Goal: Information Seeking & Learning: Understand process/instructions

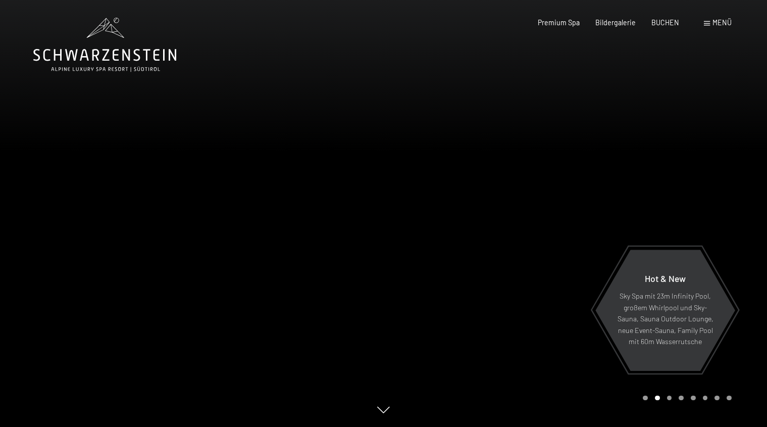
click at [670, 401] on div at bounding box center [576, 213] width 384 height 427
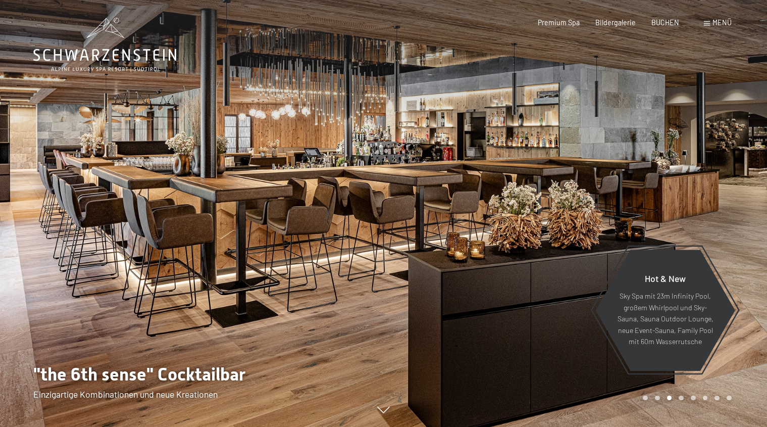
click at [681, 399] on div "Carousel Page 4" at bounding box center [681, 397] width 5 height 5
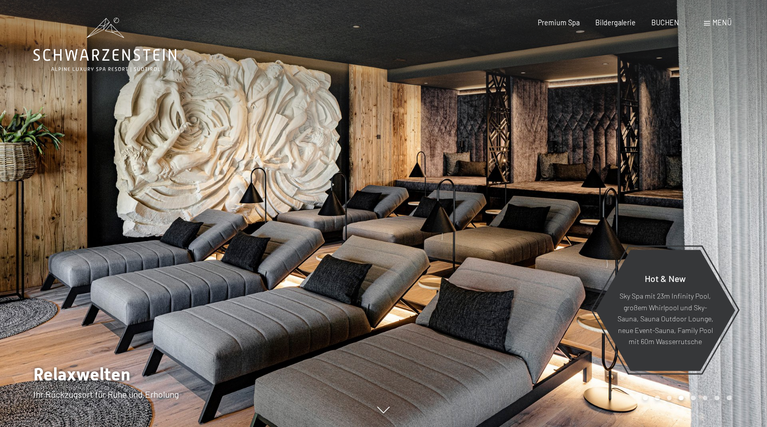
click at [694, 397] on div "Carousel Page 5" at bounding box center [693, 397] width 5 height 5
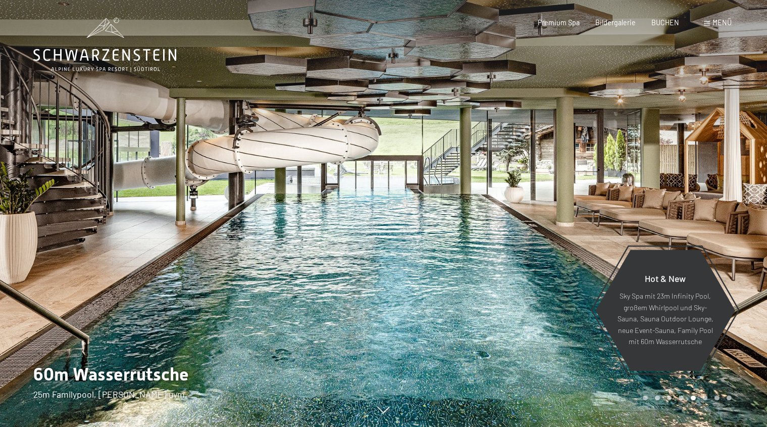
click at [704, 397] on div "Carousel Page 6" at bounding box center [705, 397] width 5 height 5
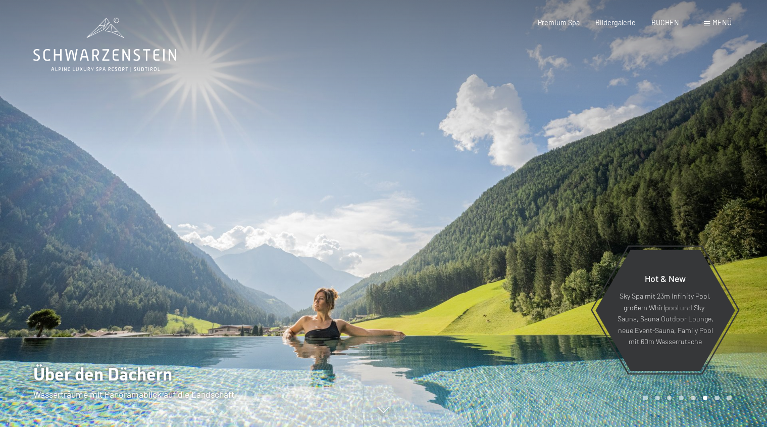
click at [715, 398] on div "Carousel Page 7" at bounding box center [716, 397] width 5 height 5
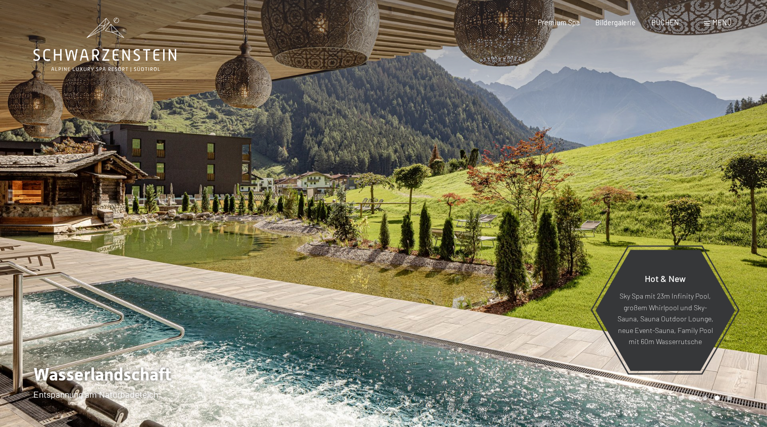
click at [730, 399] on div "Carousel Pagination" at bounding box center [685, 397] width 92 height 5
click at [728, 398] on div "Carousel Page 8" at bounding box center [729, 397] width 5 height 5
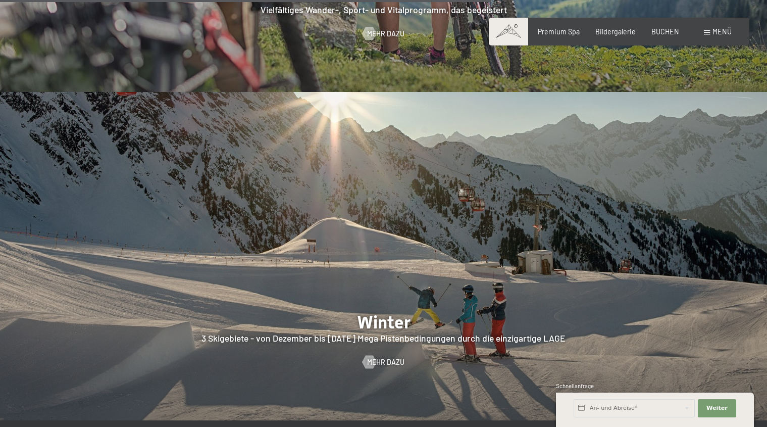
scroll to position [2733, 0]
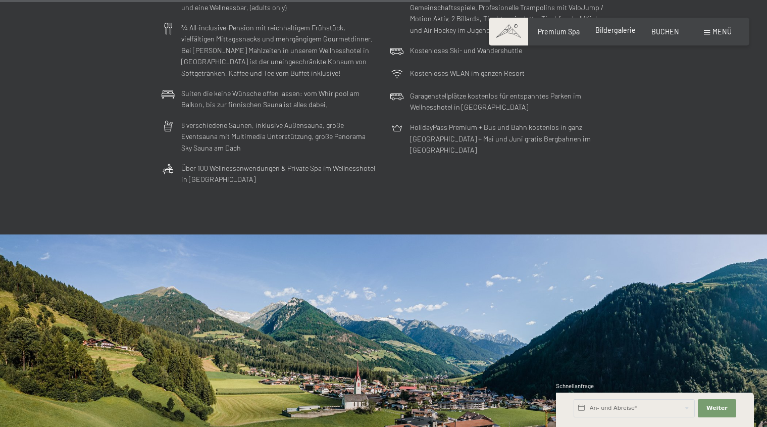
click at [619, 29] on span "Bildergalerie" at bounding box center [615, 30] width 40 height 9
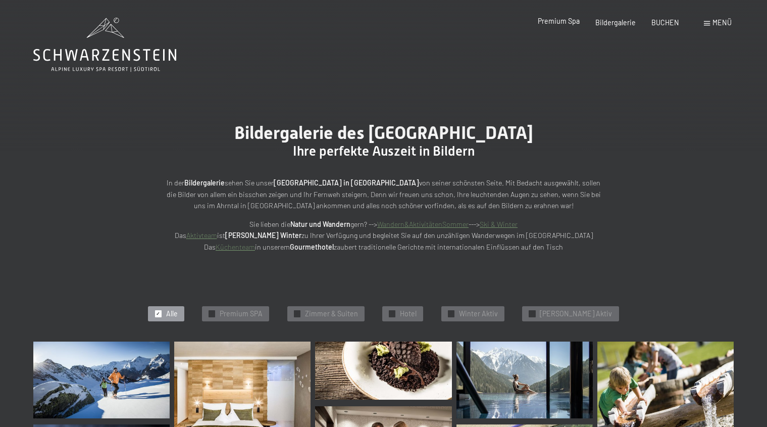
click at [557, 21] on span "Premium Spa" at bounding box center [559, 21] width 42 height 9
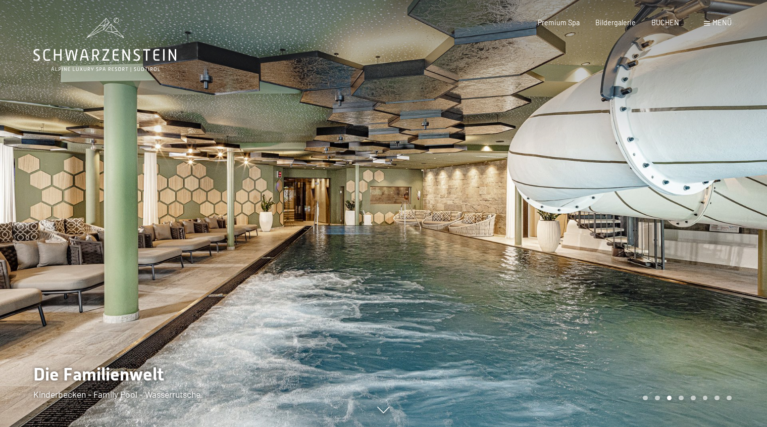
click at [658, 403] on div at bounding box center [576, 213] width 384 height 427
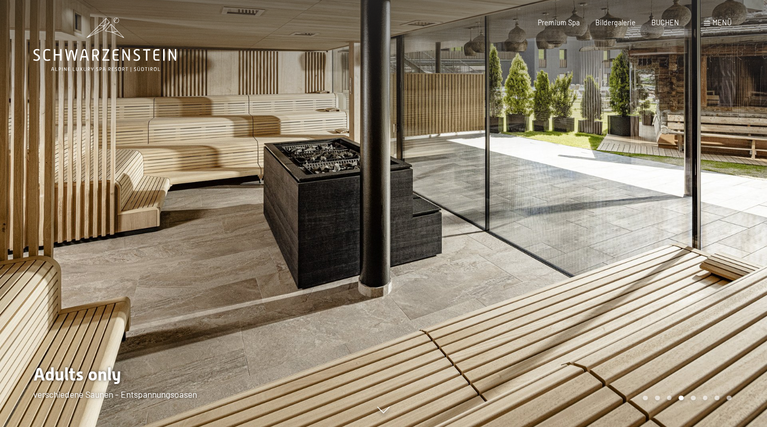
click at [742, 220] on div at bounding box center [576, 213] width 384 height 427
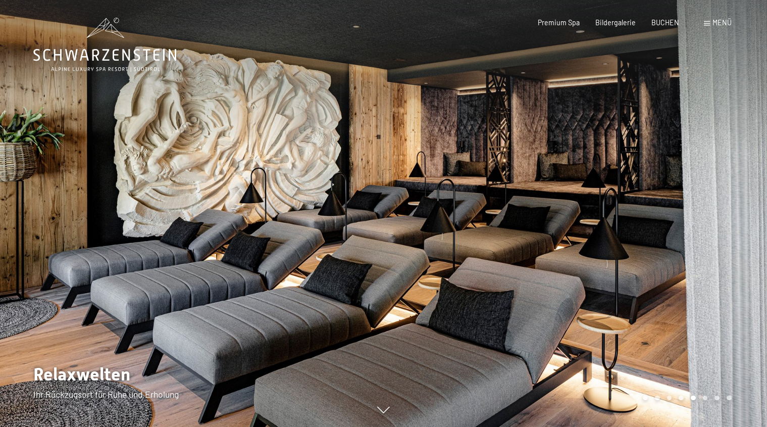
click at [742, 220] on div at bounding box center [576, 213] width 384 height 427
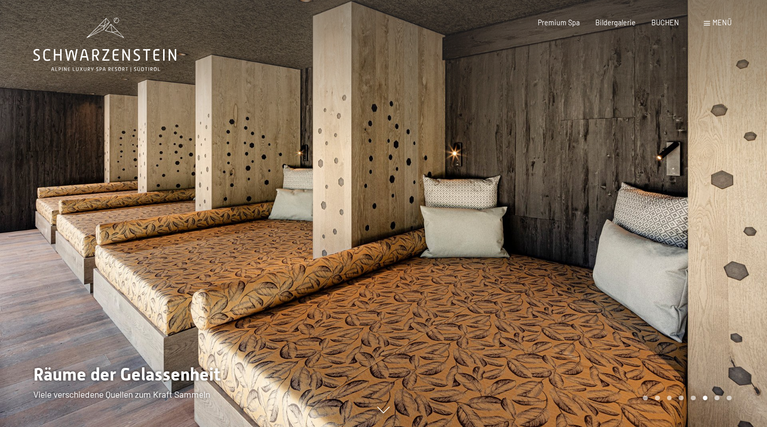
click at [742, 220] on div at bounding box center [576, 213] width 384 height 427
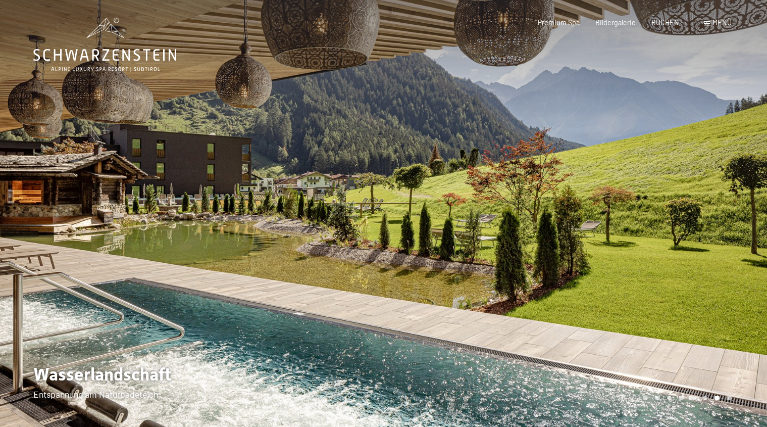
click at [742, 220] on div at bounding box center [576, 213] width 384 height 427
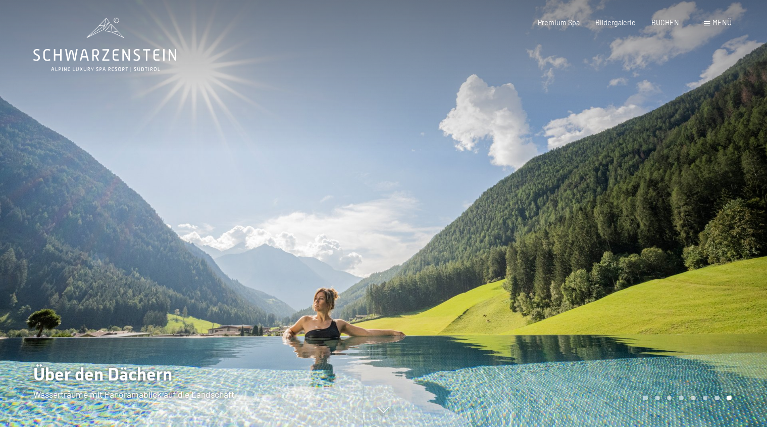
click at [742, 220] on div at bounding box center [576, 213] width 384 height 427
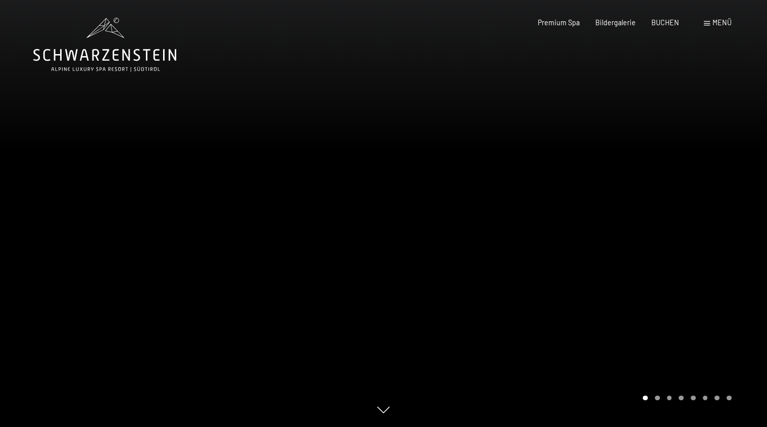
click at [742, 220] on div at bounding box center [576, 213] width 384 height 427
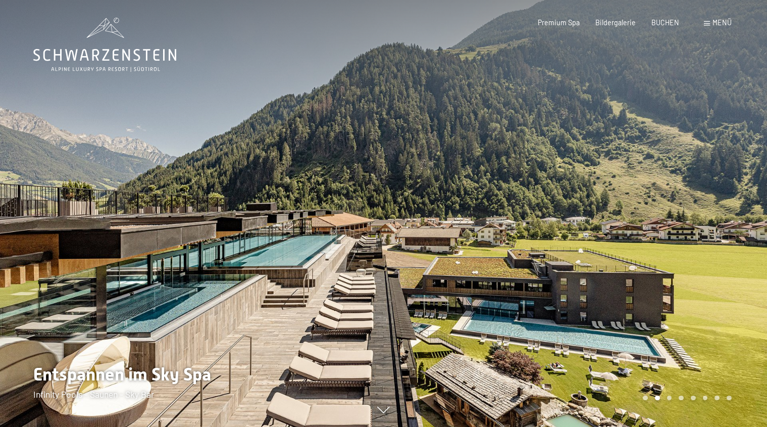
click at [746, 229] on div at bounding box center [576, 213] width 384 height 427
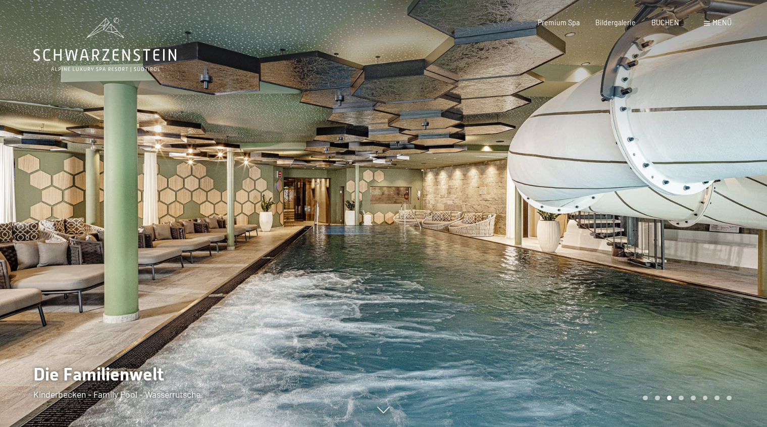
click at [746, 229] on div at bounding box center [576, 213] width 384 height 427
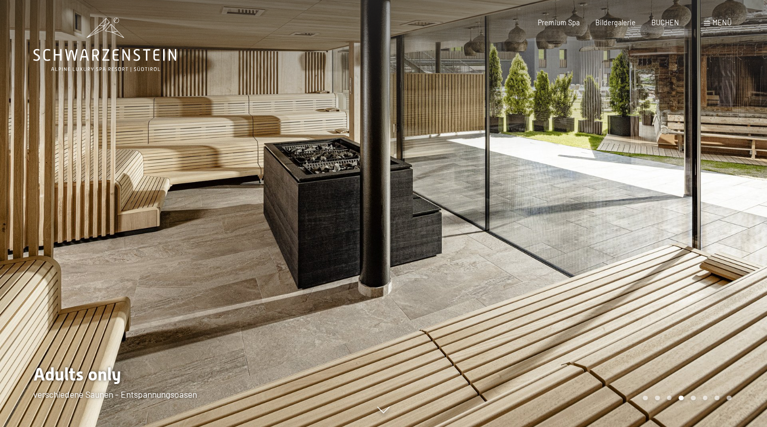
click at [746, 229] on div at bounding box center [576, 213] width 384 height 427
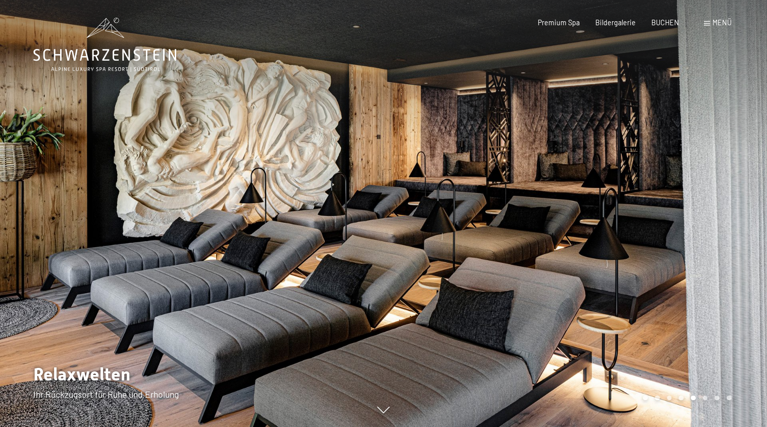
click at [723, 23] on span "Menü" at bounding box center [721, 22] width 19 height 9
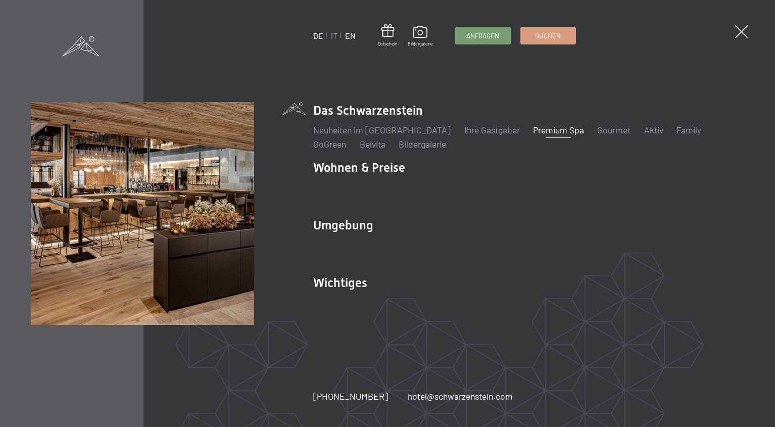
click at [348, 33] on link "EN" at bounding box center [350, 36] width 11 height 10
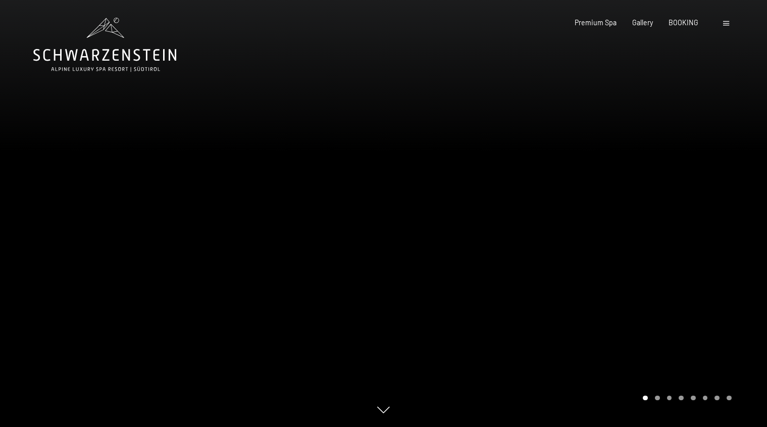
click at [723, 22] on div "Booking Enquiries Premium Spa Gallery BOOKING DE IT EN Vouchers Gallery Enquiri…" at bounding box center [637, 23] width 188 height 10
click at [726, 23] on span at bounding box center [726, 23] width 6 height 5
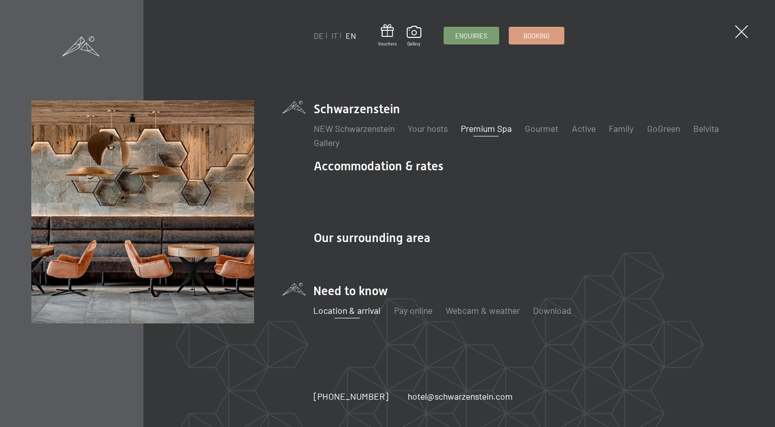
click at [352, 304] on link "Location & arrival" at bounding box center [346, 309] width 67 height 11
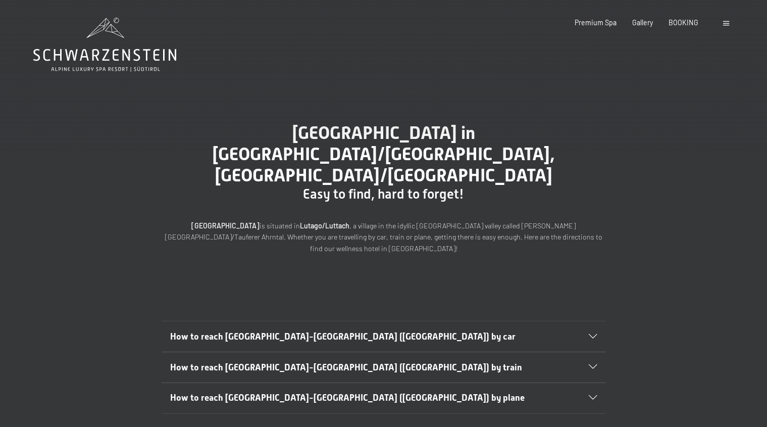
click at [329, 362] on span "How to reach [GEOGRAPHIC_DATA]-[GEOGRAPHIC_DATA] ([GEOGRAPHIC_DATA]) by train" at bounding box center [346, 367] width 352 height 10
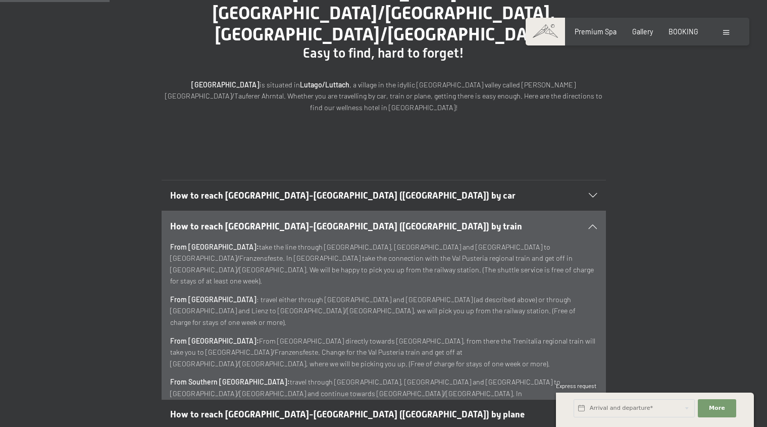
scroll to position [156, 0]
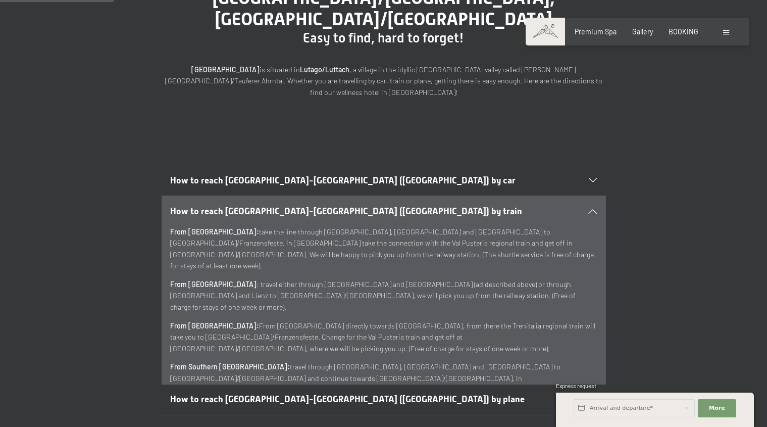
click at [191, 394] on span "How to reach [GEOGRAPHIC_DATA]-[GEOGRAPHIC_DATA] ([GEOGRAPHIC_DATA]) by plane" at bounding box center [347, 399] width 354 height 10
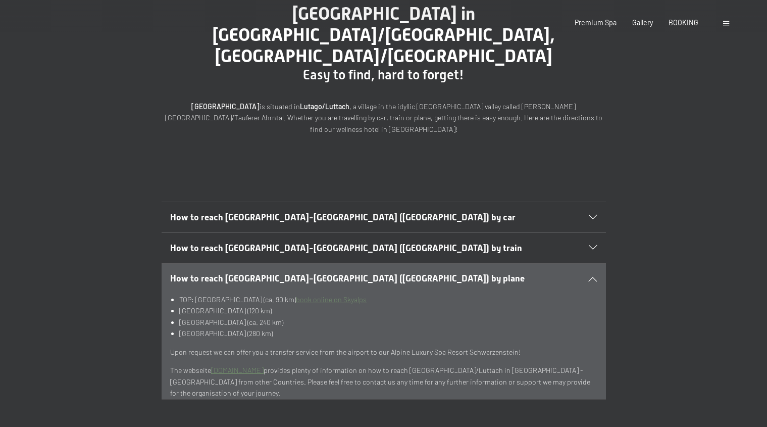
scroll to position [0, 0]
